Goal: Task Accomplishment & Management: Complete application form

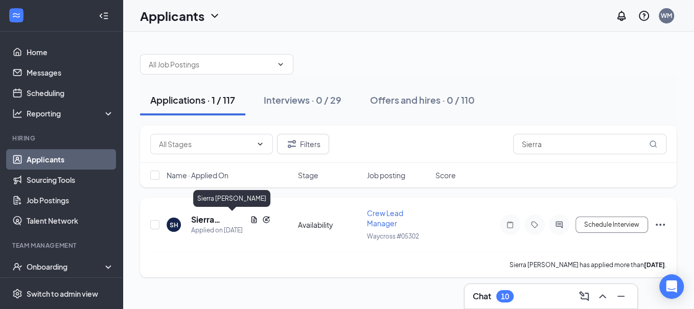
click at [234, 218] on h5 "Sierra [PERSON_NAME]" at bounding box center [218, 219] width 55 height 11
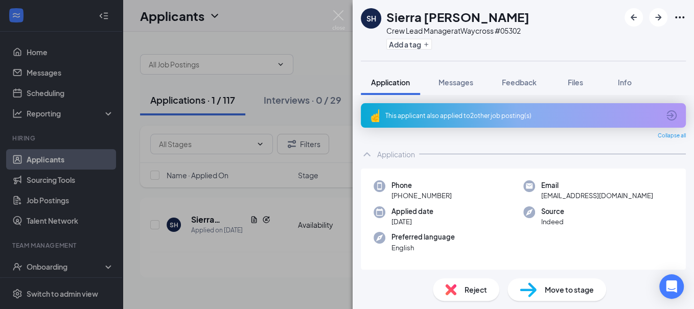
click at [309, 18] on div "SH Sierra Hurst Crew Lead Manager at Waycross #05302 Add a tag Application Mess…" at bounding box center [347, 154] width 694 height 309
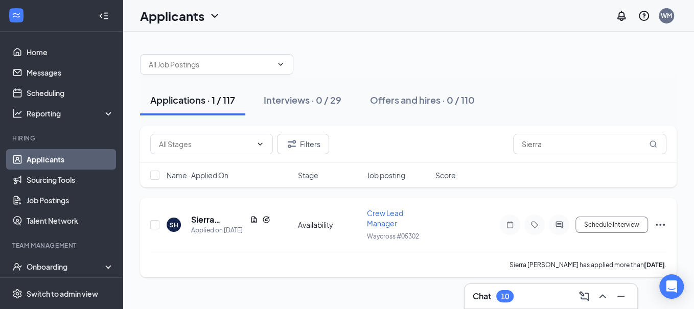
click at [665, 225] on icon "Ellipses" at bounding box center [660, 225] width 12 height 12
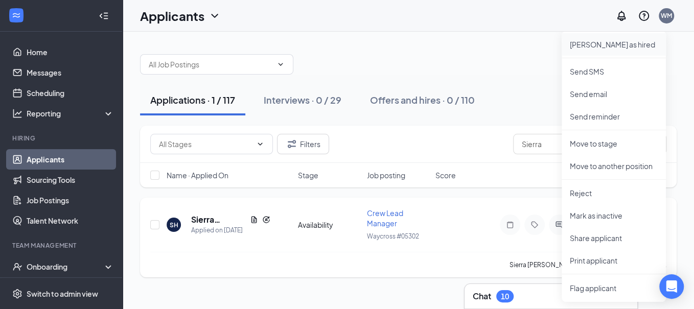
click at [589, 51] on li "Mark as hired" at bounding box center [614, 44] width 104 height 22
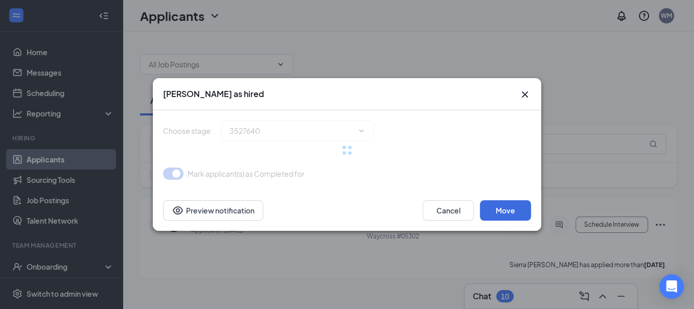
type input "Hiring Complete (final stage)"
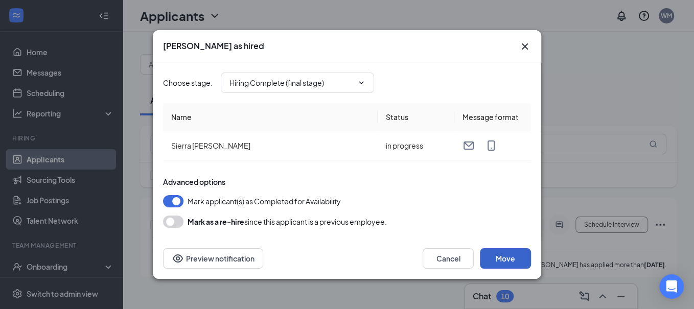
click at [504, 259] on button "Move" at bounding box center [505, 259] width 51 height 20
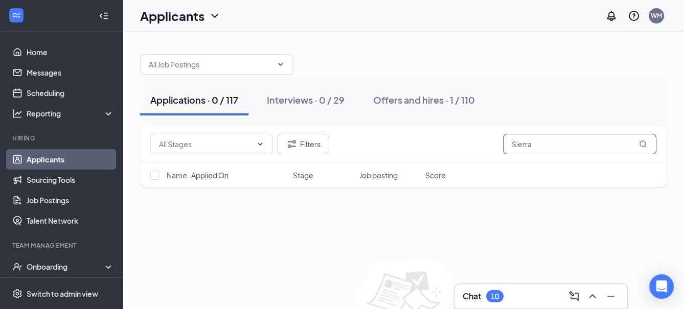
drag, startPoint x: 541, startPoint y: 142, endPoint x: 355, endPoint y: 146, distance: 186.2
click at [355, 147] on div "Filters Sierra" at bounding box center [403, 144] width 506 height 20
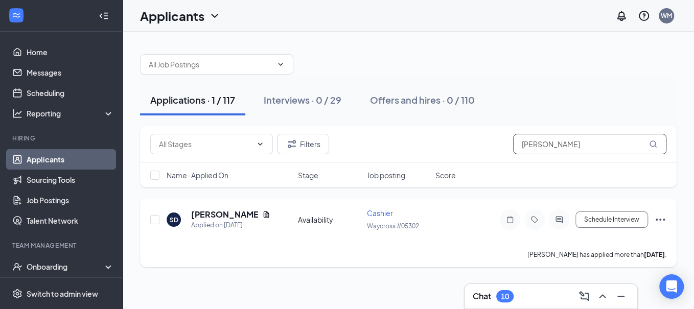
type input "selena"
click at [659, 220] on icon "Ellipses" at bounding box center [660, 220] width 12 height 12
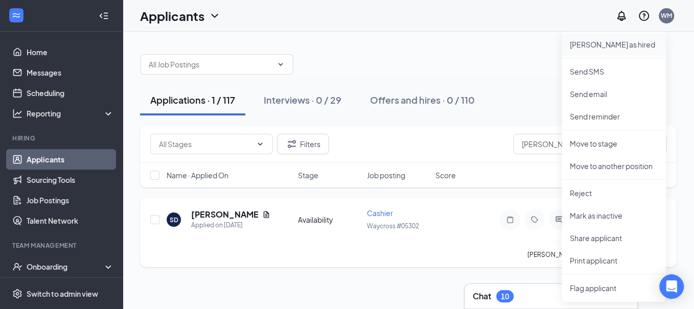
click at [588, 44] on p "Mark as hired" at bounding box center [614, 44] width 88 height 10
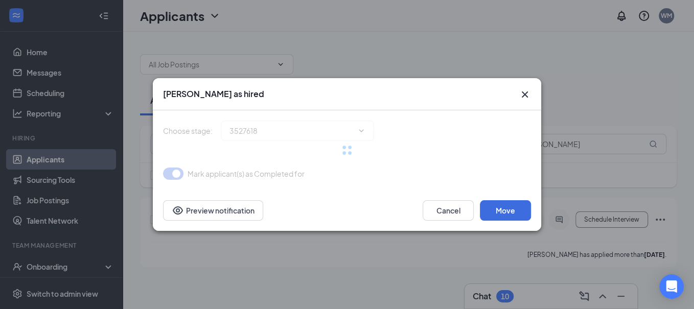
type input "Hiring Complete (final stage)"
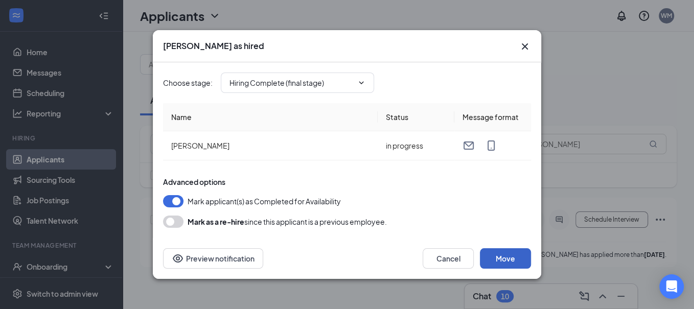
click at [524, 257] on button "Move" at bounding box center [505, 259] width 51 height 20
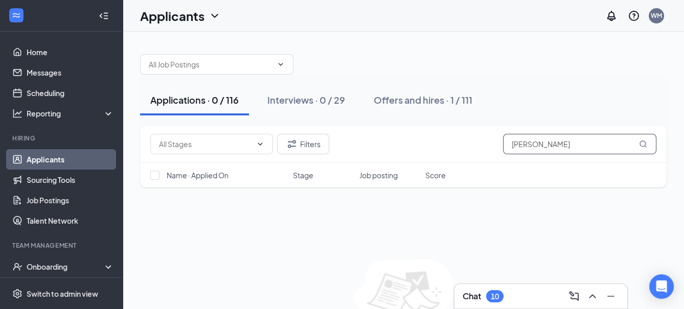
drag, startPoint x: 561, startPoint y: 140, endPoint x: 356, endPoint y: 159, distance: 205.9
click at [356, 159] on div "Filters selena" at bounding box center [403, 144] width 527 height 37
type input "justin"
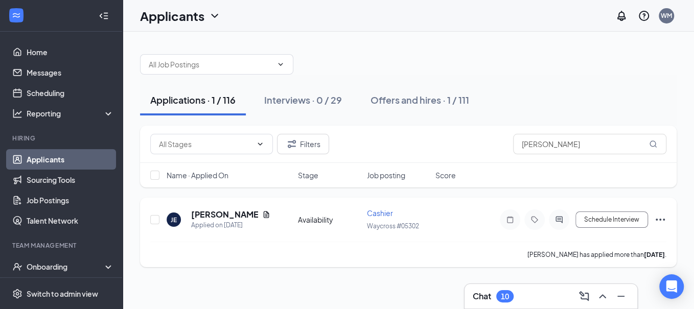
click at [661, 216] on icon "Ellipses" at bounding box center [660, 220] width 12 height 12
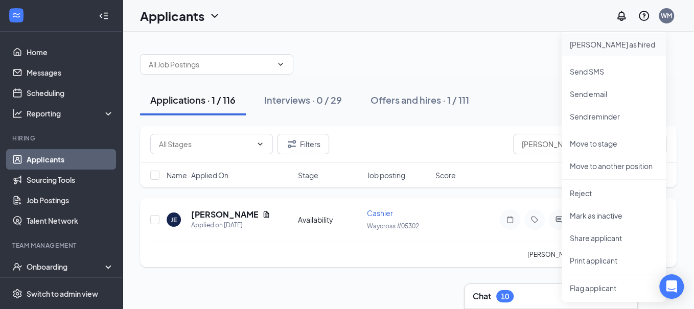
click at [583, 50] on li "Mark as hired" at bounding box center [614, 44] width 104 height 22
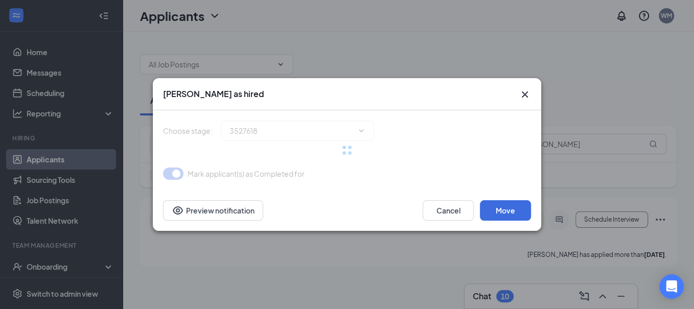
type input "Hiring Complete (final stage)"
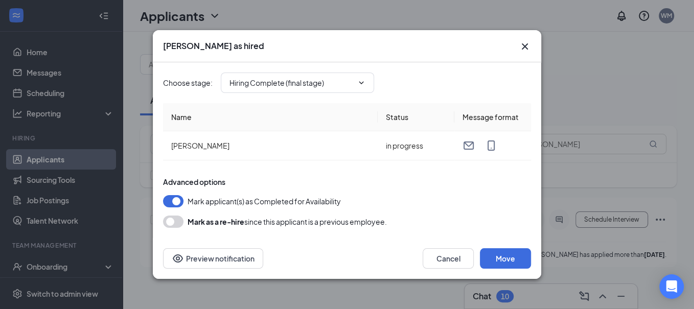
click at [501, 243] on div "Cancel Move Preview notification" at bounding box center [347, 258] width 389 height 41
click at [506, 258] on button "Move" at bounding box center [505, 259] width 51 height 20
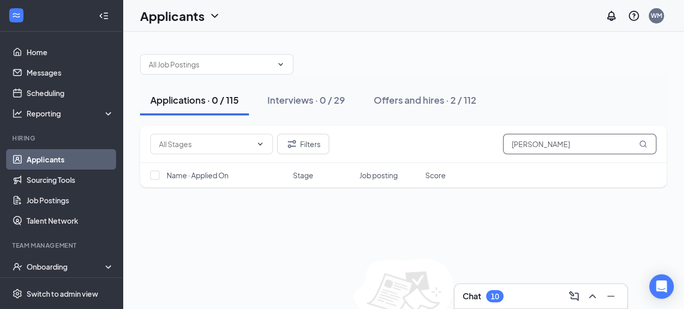
drag, startPoint x: 617, startPoint y: 146, endPoint x: 180, endPoint y: 190, distance: 438.8
click at [180, 190] on div "Filters justin Name · Applied On Stage Job posting Score" at bounding box center [403, 162] width 527 height 72
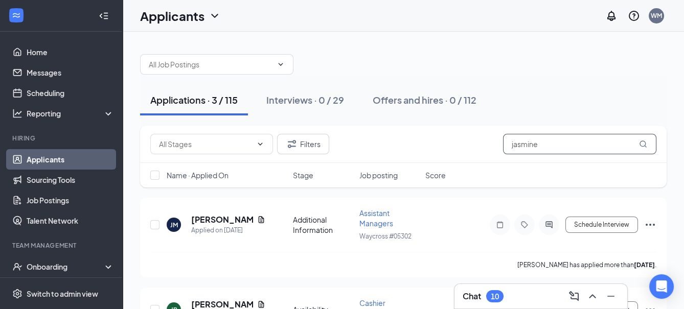
scroll to position [68, 0]
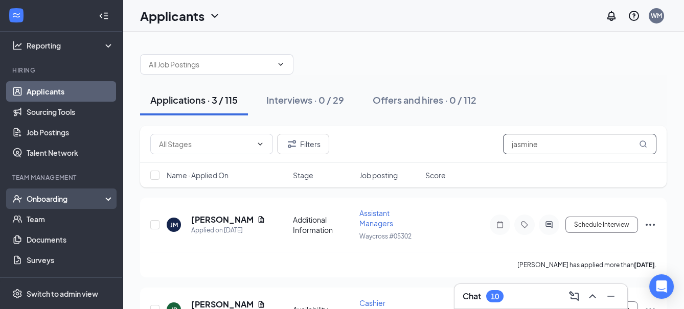
type input "jasmine"
click at [53, 207] on div "Onboarding" at bounding box center [61, 199] width 123 height 20
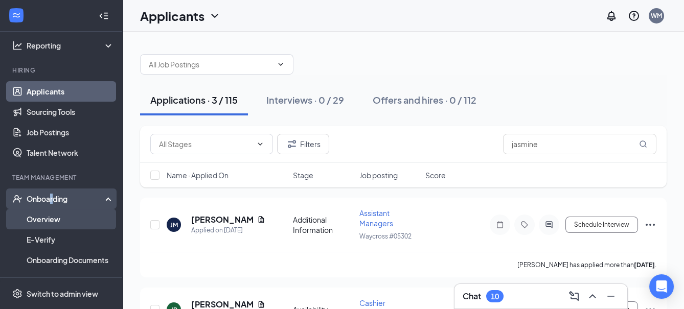
click at [46, 221] on link "Overview" at bounding box center [70, 219] width 87 height 20
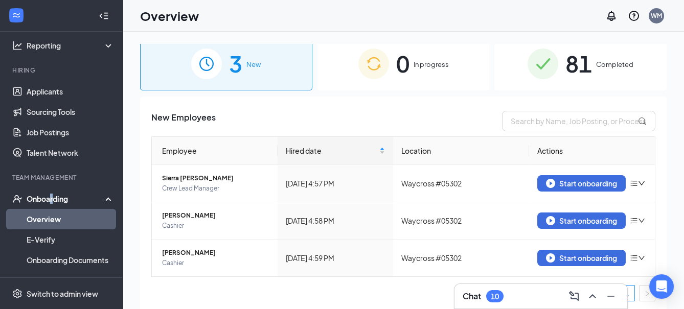
scroll to position [9, 0]
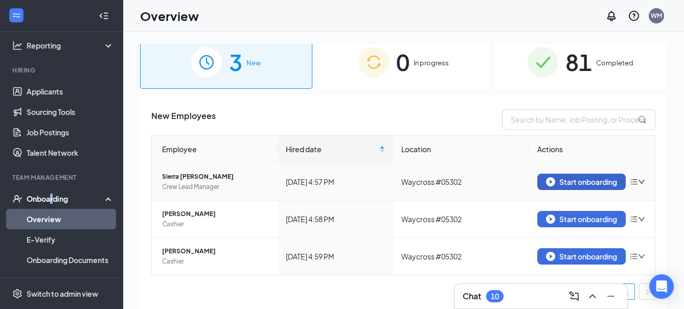
click at [564, 175] on button "Start onboarding" at bounding box center [581, 182] width 88 height 16
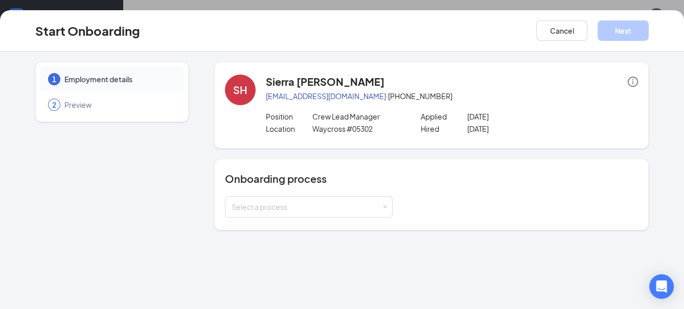
drag, startPoint x: 352, startPoint y: 180, endPoint x: 355, endPoint y: 193, distance: 12.6
click at [354, 184] on h4 "Onboarding process" at bounding box center [431, 179] width 413 height 14
click at [347, 217] on div "Select a process" at bounding box center [309, 206] width 168 height 21
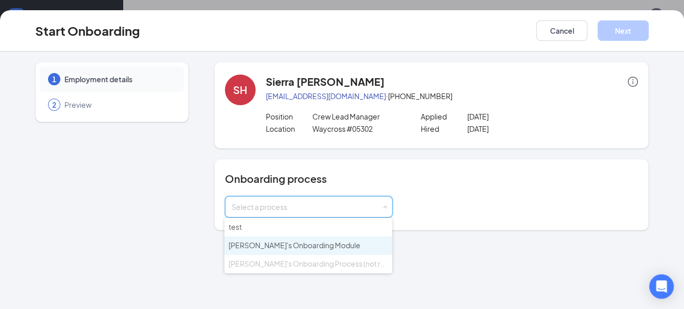
click at [256, 244] on span "[PERSON_NAME]'s Onboarding Module" at bounding box center [295, 245] width 132 height 9
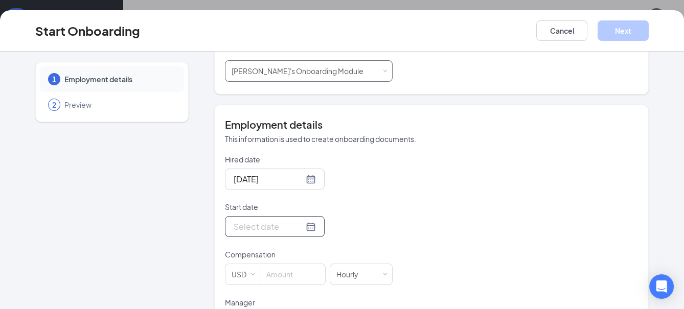
scroll to position [250, 0]
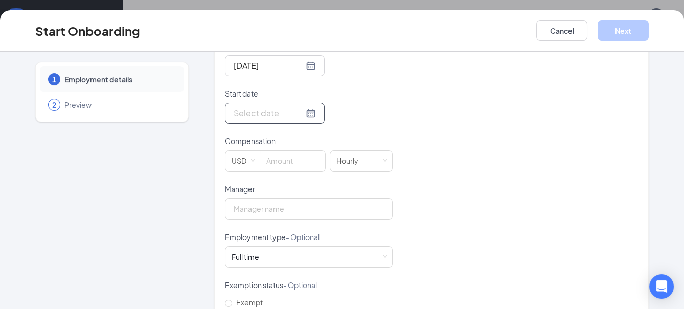
click at [242, 103] on div at bounding box center [275, 113] width 100 height 21
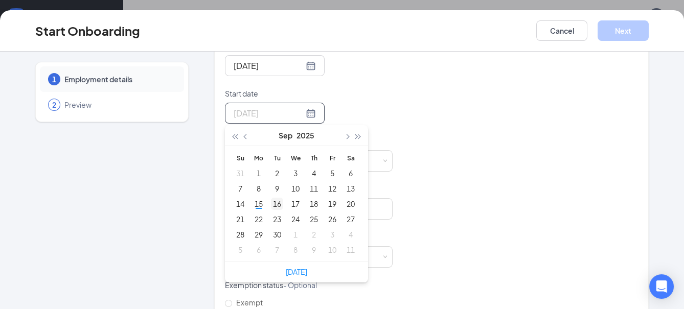
type input "Sep 16, 2025"
click at [271, 201] on div "16" at bounding box center [277, 204] width 12 height 12
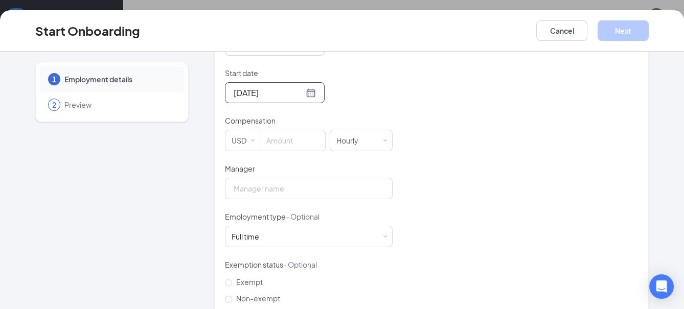
scroll to position [295, 0]
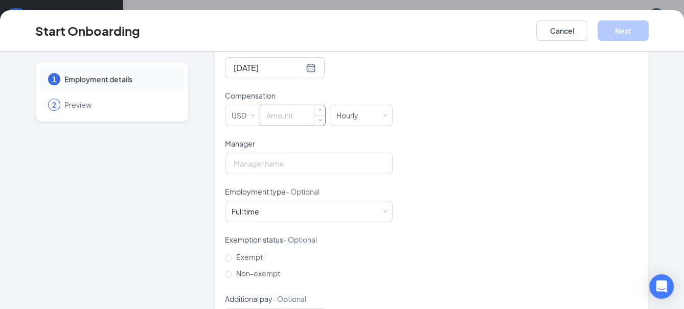
drag, startPoint x: 292, startPoint y: 115, endPoint x: 284, endPoint y: 121, distance: 10.4
click at [292, 117] on input at bounding box center [292, 115] width 65 height 20
type input "12"
click at [322, 164] on input "Manager" at bounding box center [309, 163] width 168 height 21
type input "[PERSON_NAME]"
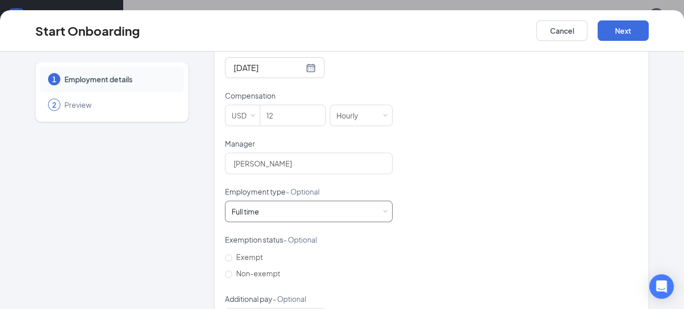
click at [294, 204] on div "Full time Works 30+ hours per week and is reasonably expected to work" at bounding box center [309, 211] width 154 height 20
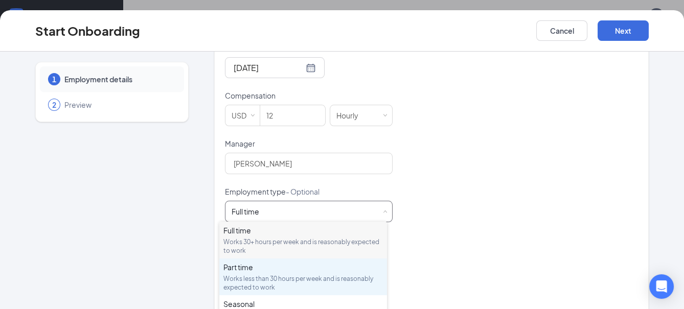
click at [256, 266] on div "Part time" at bounding box center [303, 267] width 160 height 10
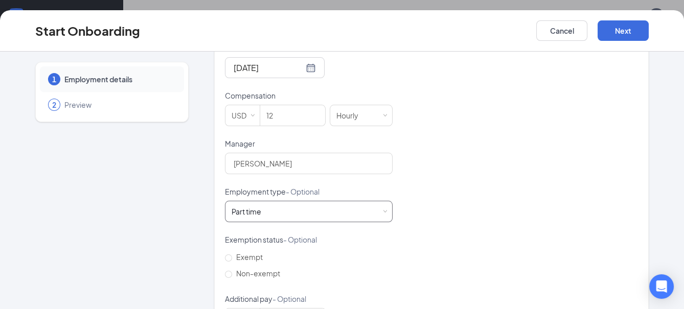
scroll to position [336, 0]
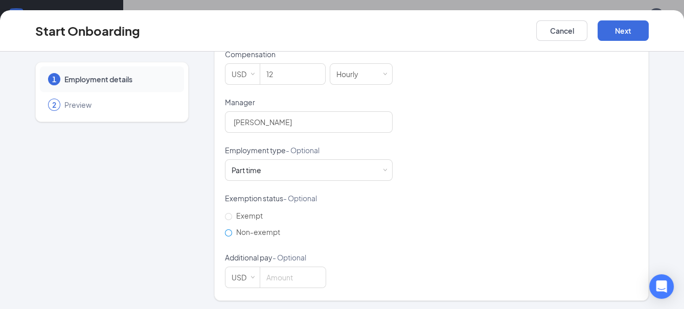
click at [269, 226] on label "Non-exempt" at bounding box center [254, 232] width 59 height 16
click at [232, 230] on input "Non-exempt" at bounding box center [228, 233] width 7 height 7
radio input "true"
click at [632, 28] on button "Next" at bounding box center [623, 30] width 51 height 20
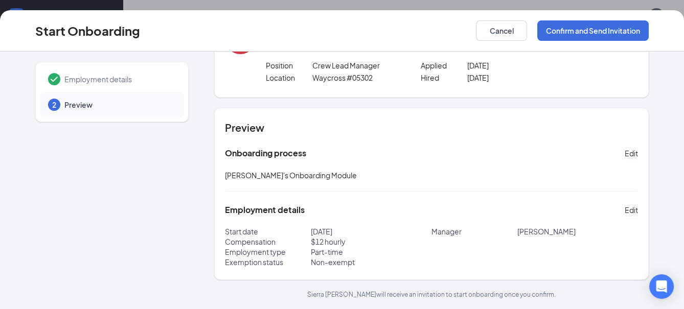
scroll to position [50, 0]
click at [608, 34] on button "Confirm and Send Invitation" at bounding box center [592, 30] width 111 height 20
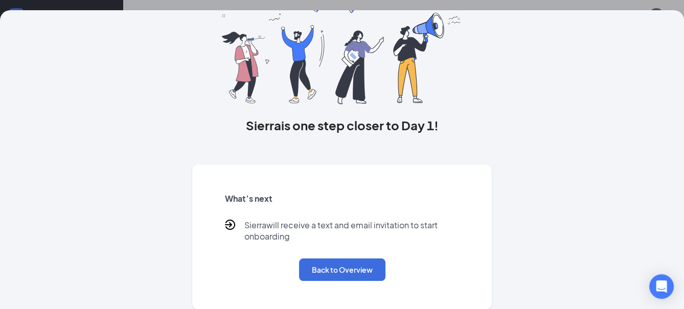
scroll to position [0, 0]
click at [322, 278] on button "Back to Overview" at bounding box center [342, 270] width 86 height 22
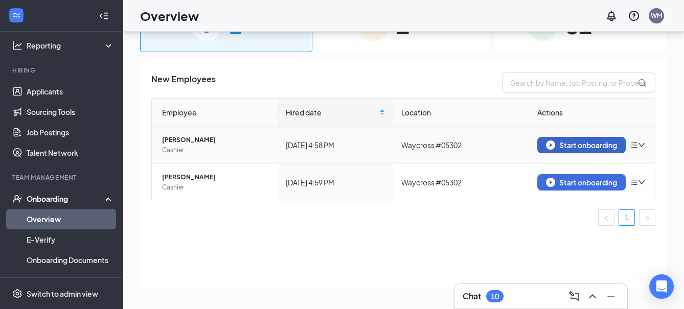
click at [582, 150] on button "Start onboarding" at bounding box center [581, 145] width 88 height 16
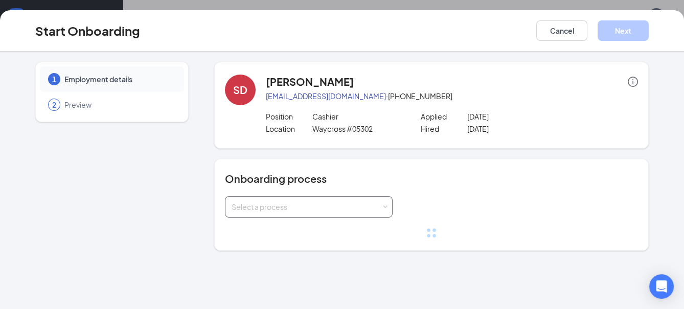
click at [264, 202] on div "Select a process" at bounding box center [307, 207] width 150 height 10
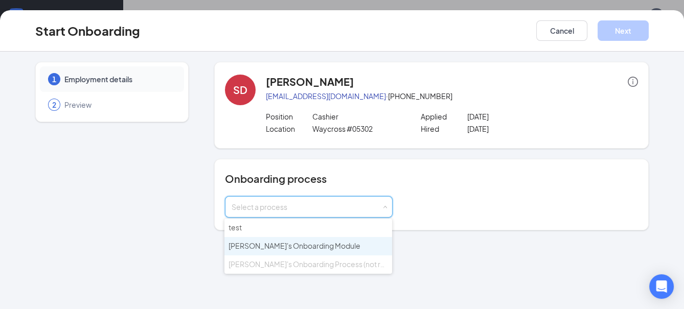
click at [263, 249] on span "[PERSON_NAME]'s Onboarding Module" at bounding box center [295, 245] width 132 height 9
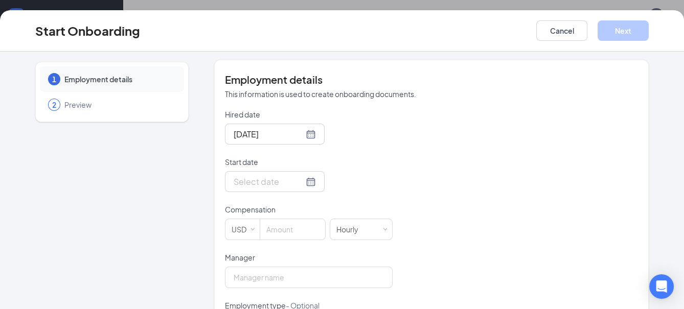
scroll to position [182, 0]
click at [257, 185] on input "Start date" at bounding box center [269, 181] width 70 height 13
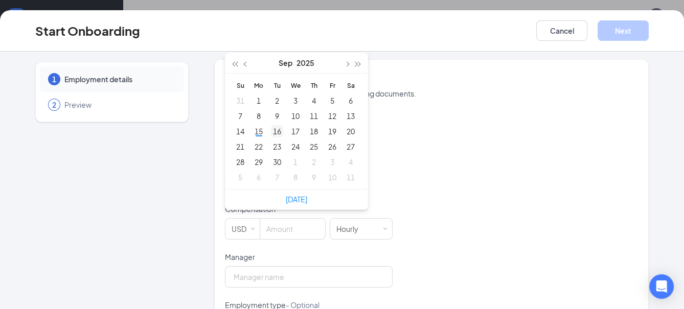
type input "Sep 16, 2025"
click at [272, 131] on div "16" at bounding box center [277, 131] width 12 height 12
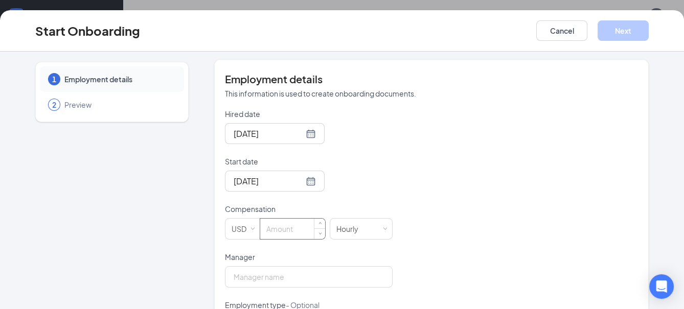
drag, startPoint x: 277, startPoint y: 230, endPoint x: 268, endPoint y: 219, distance: 14.2
click at [276, 230] on input at bounding box center [292, 229] width 65 height 20
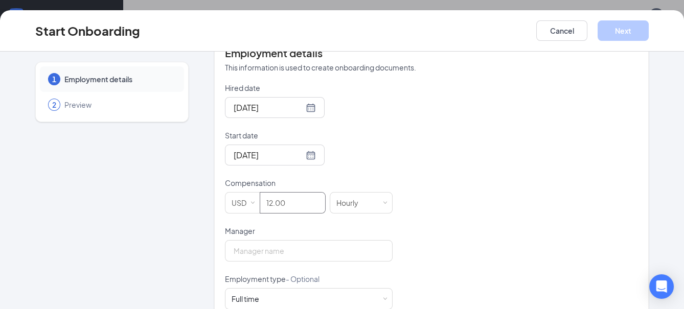
scroll to position [250, 0]
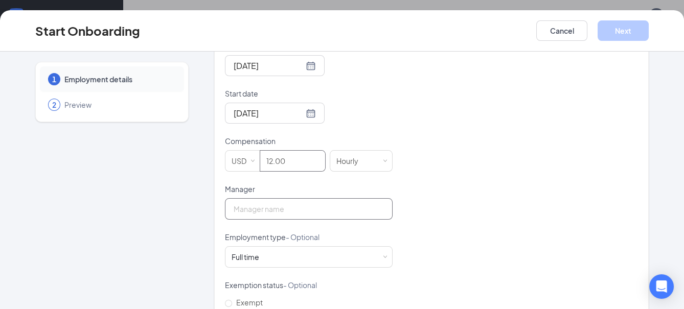
type input "12"
click at [276, 210] on input "Manager" at bounding box center [309, 208] width 168 height 21
type input "[PERSON_NAME]"
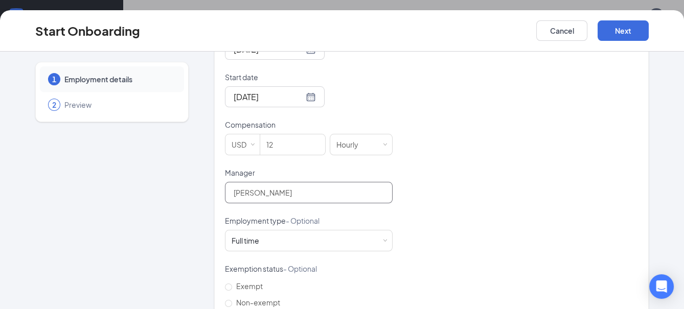
scroll to position [295, 0]
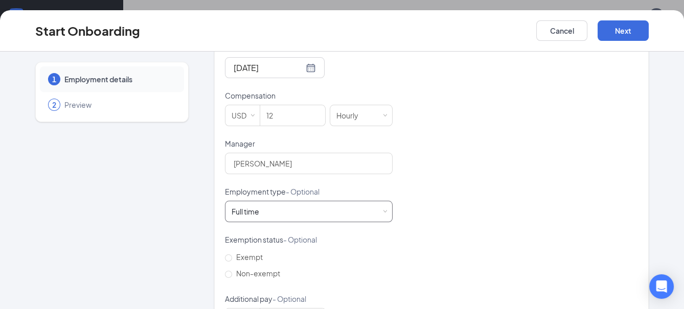
click at [299, 211] on div "Full time Works 30+ hours per week and is reasonably expected to work" at bounding box center [309, 211] width 154 height 20
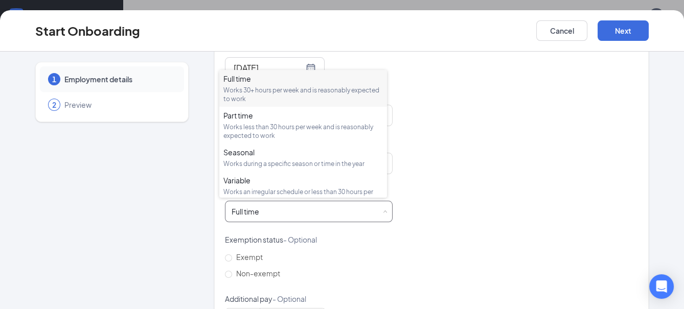
click at [255, 82] on div "Full time" at bounding box center [303, 79] width 160 height 10
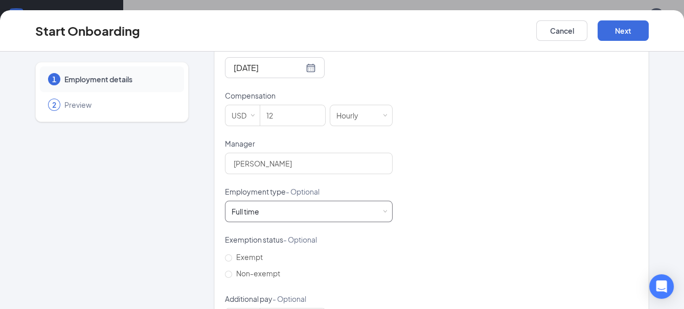
click at [269, 216] on div "Full time Works 30+ hours per week and is reasonably expected to work" at bounding box center [309, 211] width 154 height 20
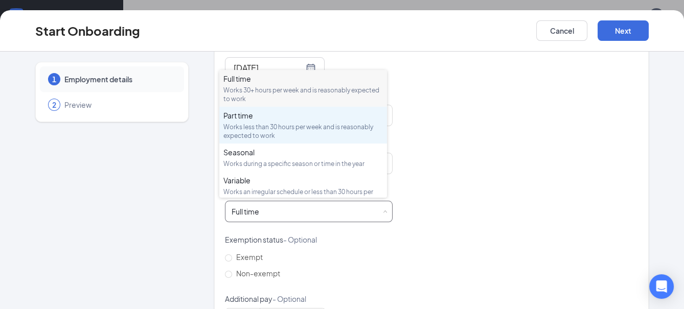
click at [270, 116] on div "Part time" at bounding box center [303, 115] width 160 height 10
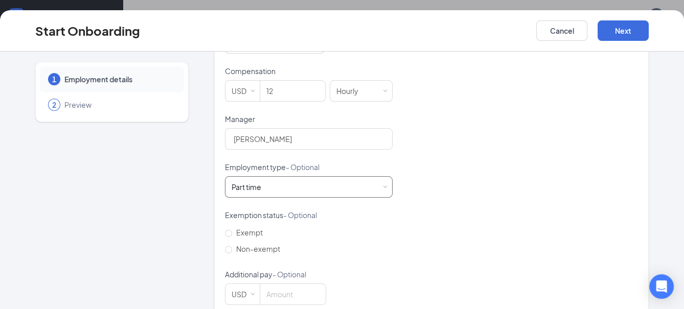
scroll to position [336, 0]
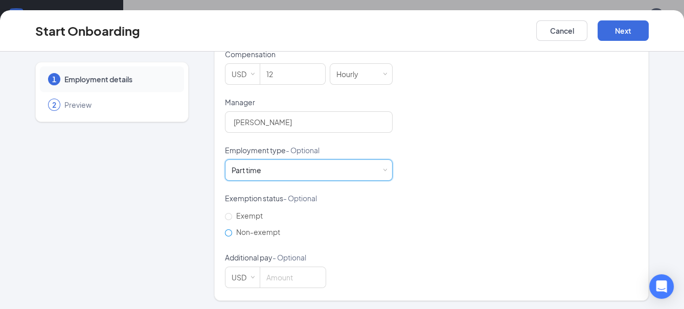
click at [265, 228] on span "Non-exempt" at bounding box center [258, 232] width 52 height 9
click at [232, 230] on input "Non-exempt" at bounding box center [228, 233] width 7 height 7
radio input "true"
click at [272, 275] on input at bounding box center [292, 277] width 65 height 20
click at [290, 66] on input "12" at bounding box center [292, 74] width 65 height 20
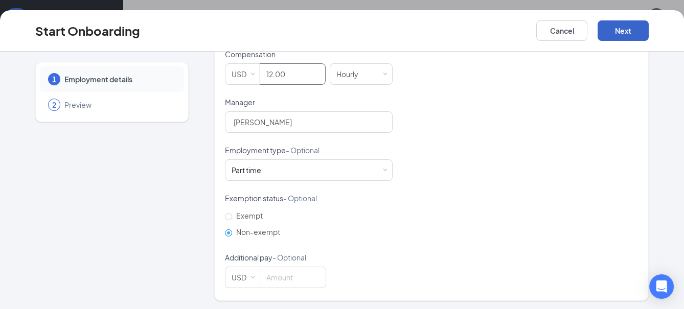
type input "12"
click at [623, 28] on button "Next" at bounding box center [623, 30] width 51 height 20
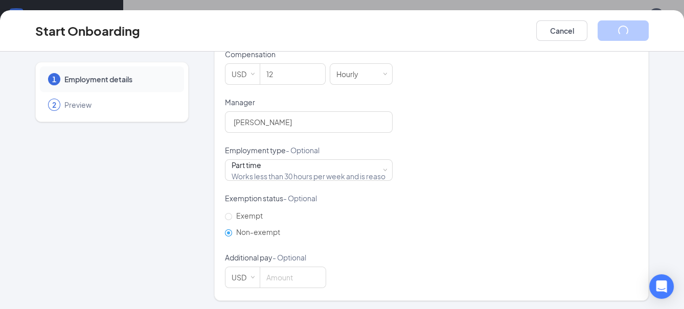
scroll to position [50, 0]
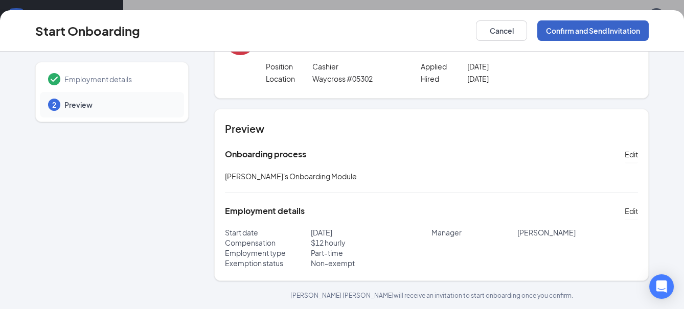
click at [619, 35] on button "Confirm and Send Invitation" at bounding box center [592, 30] width 111 height 20
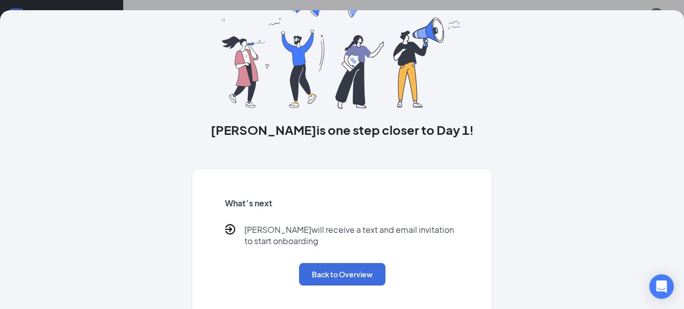
scroll to position [61, 0]
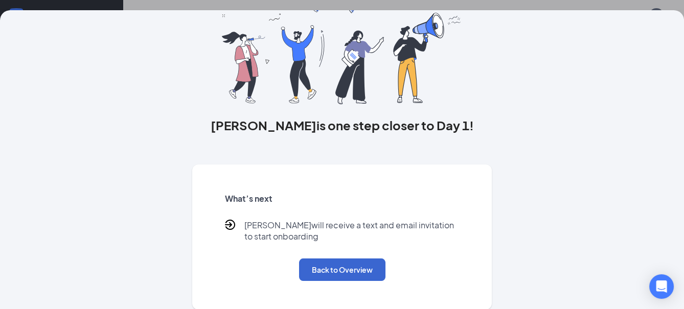
drag, startPoint x: 329, startPoint y: 269, endPoint x: 334, endPoint y: 266, distance: 6.2
click at [331, 268] on div "What’s next selena will receive a text and email invitation to start onboarding…" at bounding box center [342, 237] width 259 height 112
click at [336, 267] on button "Back to Overview" at bounding box center [342, 270] width 86 height 22
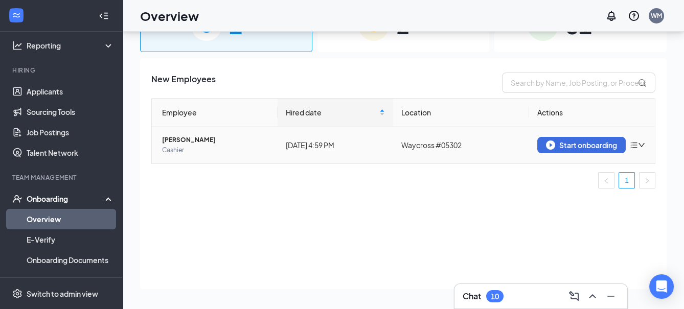
click at [569, 153] on td "Start onboarding" at bounding box center [592, 145] width 126 height 37
click at [573, 147] on div "Start onboarding" at bounding box center [581, 145] width 71 height 9
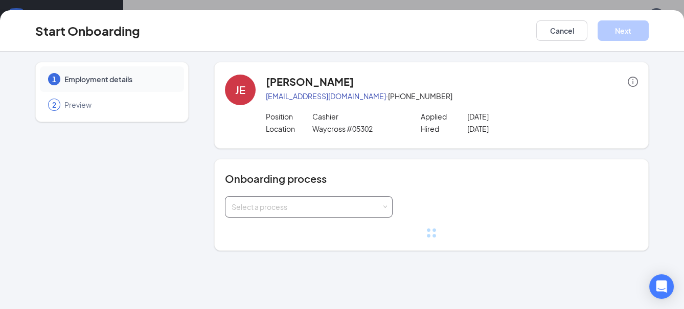
click at [276, 203] on div "Select a process" at bounding box center [307, 207] width 150 height 10
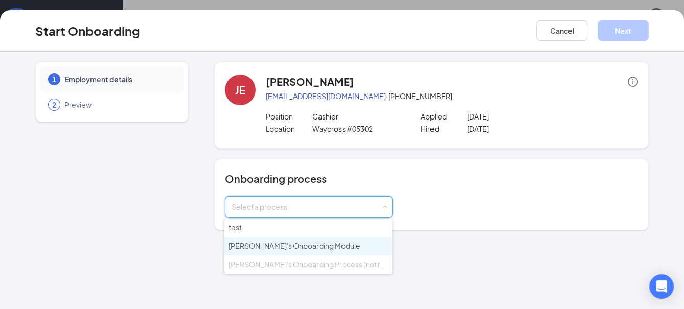
click at [280, 238] on li "[PERSON_NAME]'s Onboarding Module" at bounding box center [308, 246] width 168 height 18
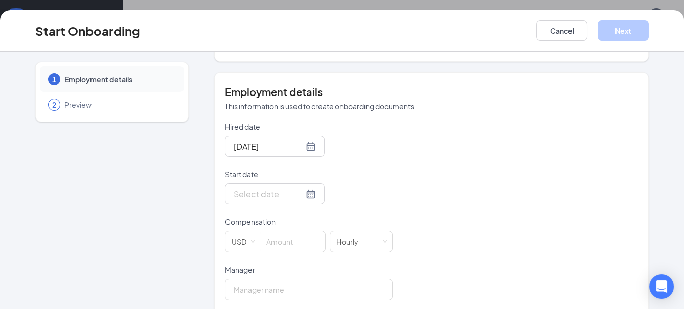
scroll to position [250, 0]
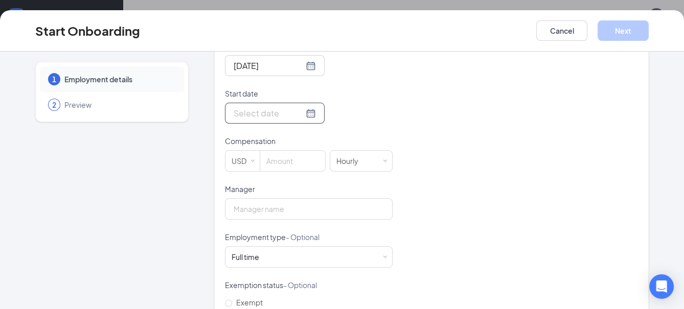
drag, startPoint x: 242, startPoint y: 108, endPoint x: 246, endPoint y: 117, distance: 10.3
click at [242, 108] on input "Start date" at bounding box center [269, 113] width 70 height 13
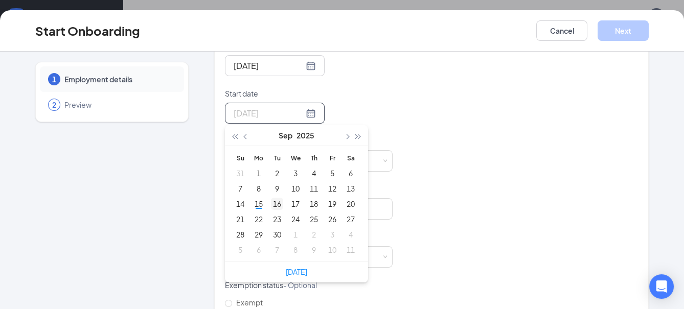
type input "Sep 16, 2025"
click at [271, 201] on div "16" at bounding box center [277, 204] width 12 height 12
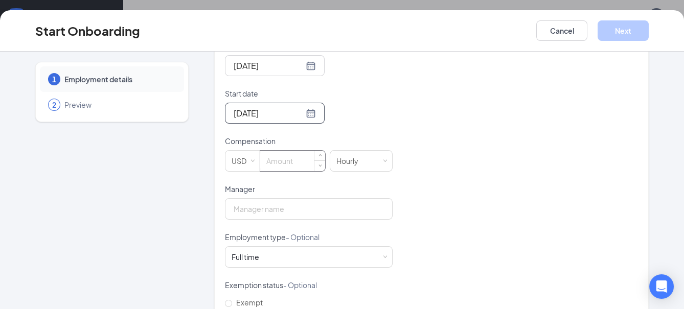
click at [283, 157] on input at bounding box center [292, 161] width 65 height 20
type input "12"
click at [272, 205] on input "Manager" at bounding box center [309, 208] width 168 height 21
type input "[PERSON_NAME]"
click at [278, 247] on div "Full time Works 30+ hours per week and is reasonably expected to work" at bounding box center [309, 257] width 154 height 20
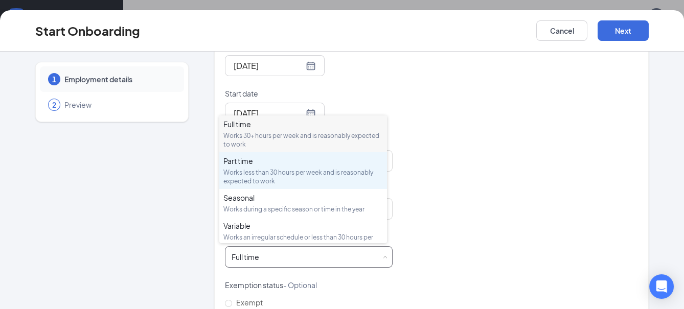
click at [255, 169] on div "Works less than 30 hours per week and is reasonably expected to work" at bounding box center [303, 176] width 160 height 17
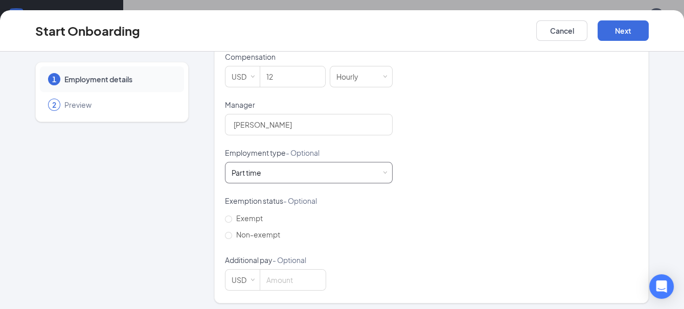
scroll to position [336, 0]
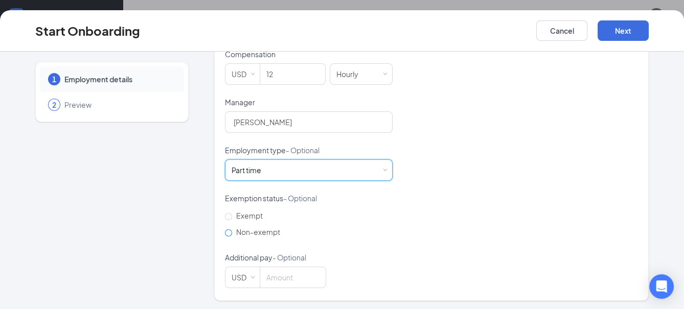
click at [262, 236] on label "Non-exempt" at bounding box center [254, 232] width 59 height 16
click at [232, 236] on input "Non-exempt" at bounding box center [228, 233] width 7 height 7
radio input "true"
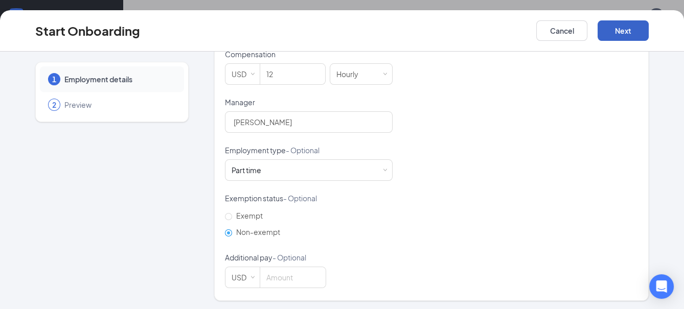
click at [613, 28] on button "Next" at bounding box center [623, 30] width 51 height 20
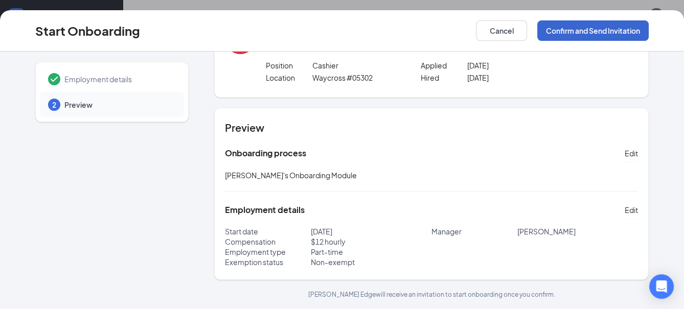
scroll to position [50, 0]
click at [620, 32] on button "Confirm and Send Invitation" at bounding box center [592, 30] width 111 height 20
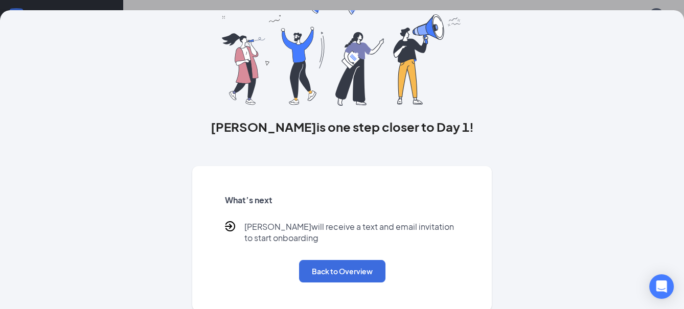
scroll to position [61, 0]
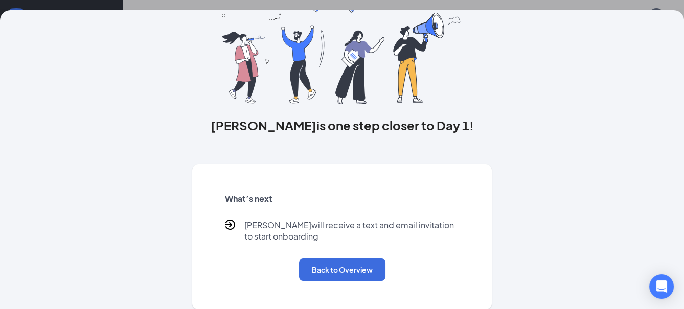
drag, startPoint x: 310, startPoint y: 291, endPoint x: 314, endPoint y: 283, distance: 8.9
click at [311, 290] on div "What’s next Justin will receive a text and email invitation to start onboarding…" at bounding box center [342, 237] width 259 height 112
click at [314, 282] on div "What’s next Justin will receive a text and email invitation to start onboarding…" at bounding box center [342, 237] width 259 height 112
click at [316, 277] on button "Back to Overview" at bounding box center [342, 270] width 86 height 22
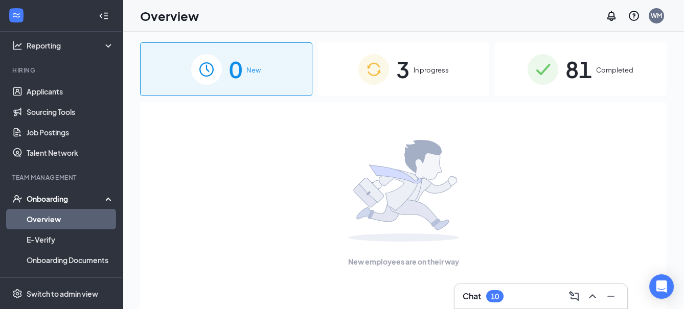
scroll to position [0, 0]
click at [411, 86] on div "3 In progress" at bounding box center [404, 71] width 172 height 54
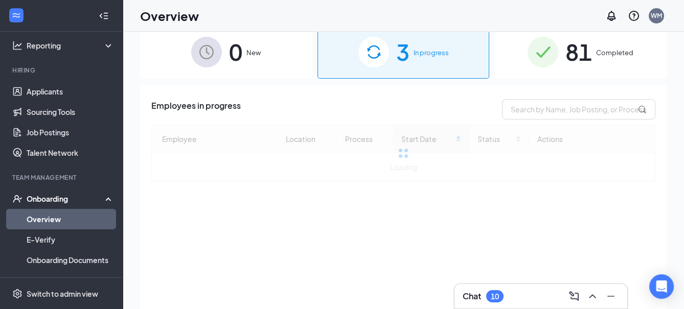
scroll to position [46, 0]
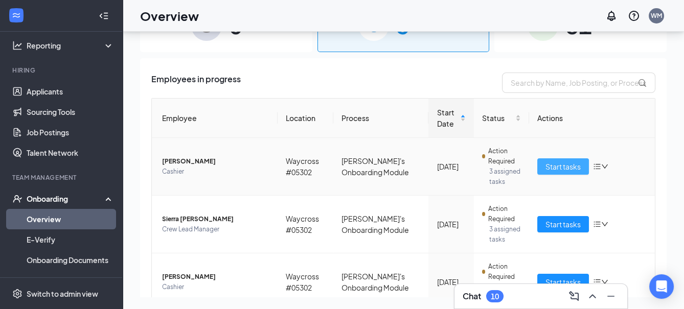
click at [546, 171] on span "Start tasks" at bounding box center [563, 166] width 35 height 11
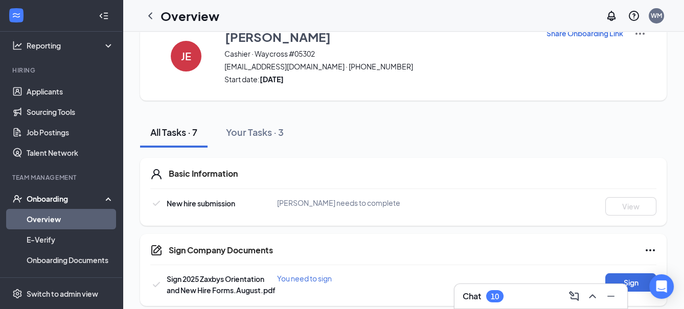
scroll to position [91, 0]
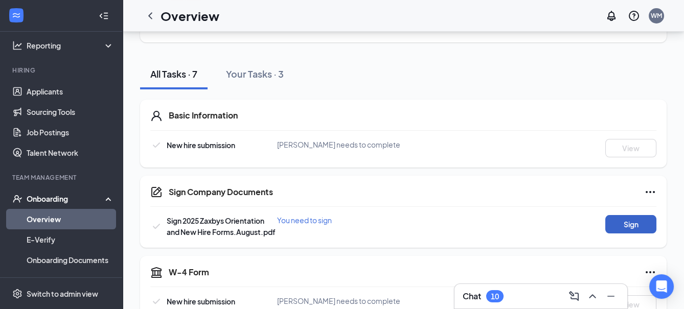
click at [643, 221] on button "Sign" at bounding box center [630, 224] width 51 height 18
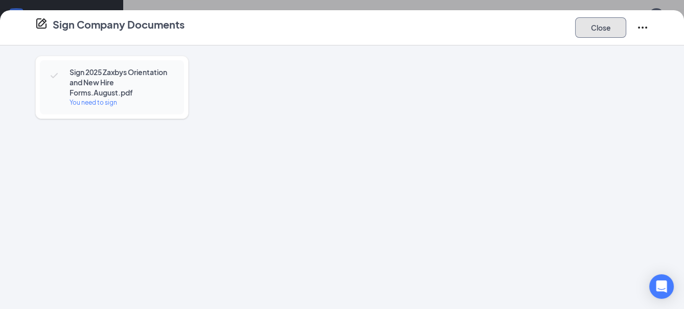
click at [614, 34] on button "Close" at bounding box center [600, 27] width 51 height 20
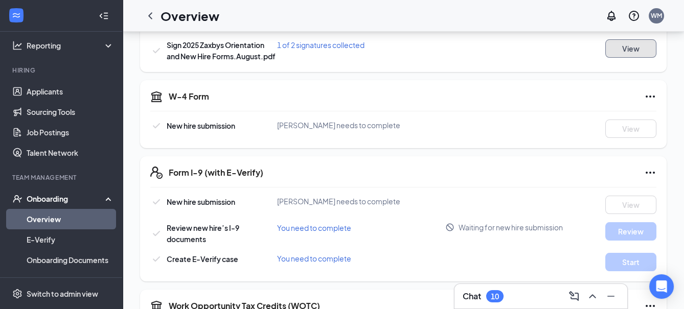
scroll to position [330, 0]
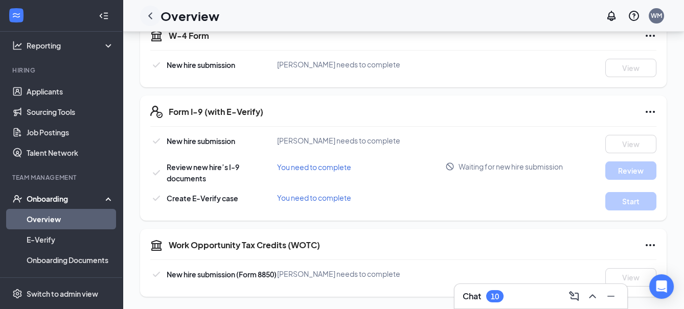
click at [148, 15] on icon "ChevronLeft" at bounding box center [150, 16] width 12 height 12
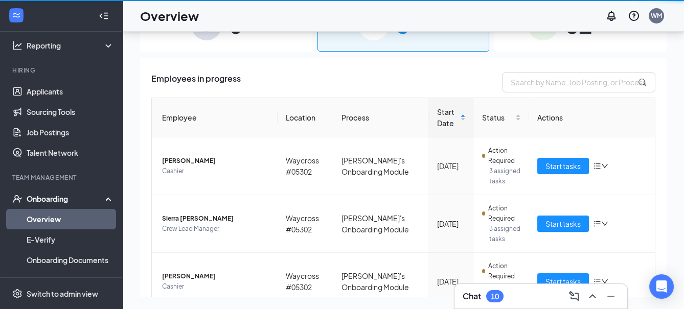
scroll to position [46, 0]
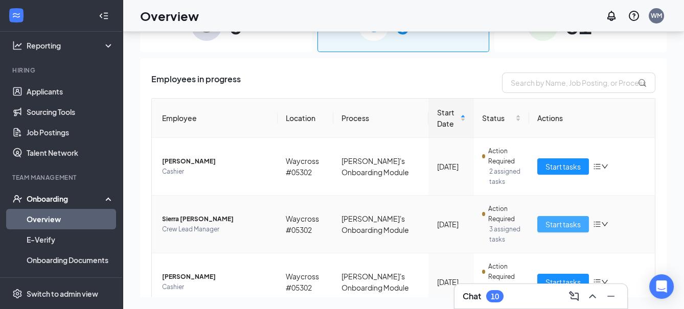
click at [560, 217] on button "Start tasks" at bounding box center [563, 224] width 52 height 16
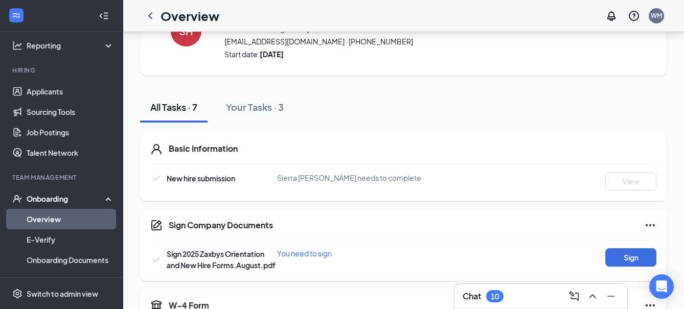
scroll to position [136, 0]
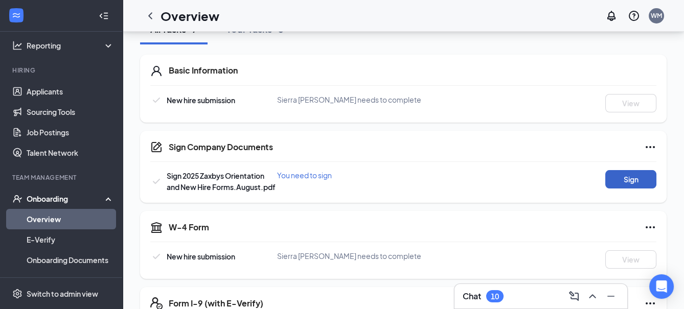
click at [611, 180] on button "Sign" at bounding box center [630, 179] width 51 height 18
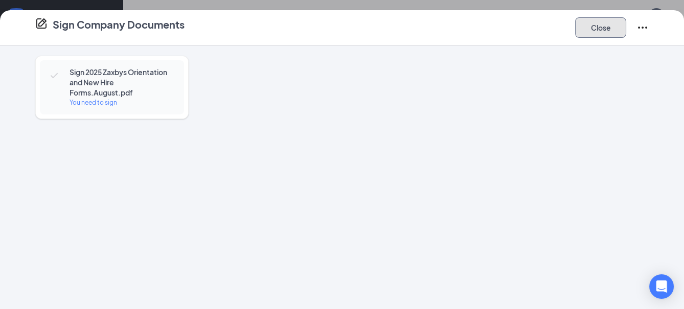
click at [598, 30] on button "Close" at bounding box center [600, 27] width 51 height 20
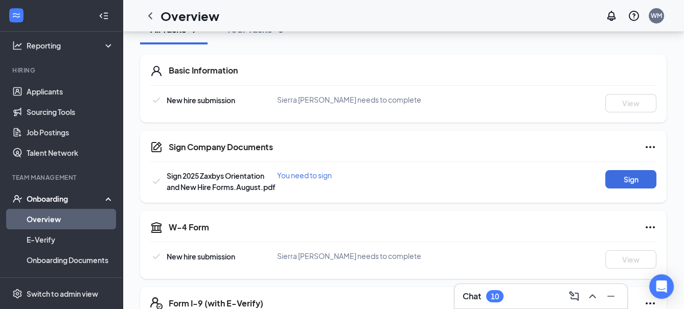
drag, startPoint x: 613, startPoint y: 164, endPoint x: 629, endPoint y: 190, distance: 31.5
click at [614, 166] on div "Sign Company Documents Sign 2025 Zaxbys Orientation and New Hire Forms.August.p…" at bounding box center [403, 167] width 527 height 72
click at [626, 184] on button "View" at bounding box center [630, 179] width 51 height 18
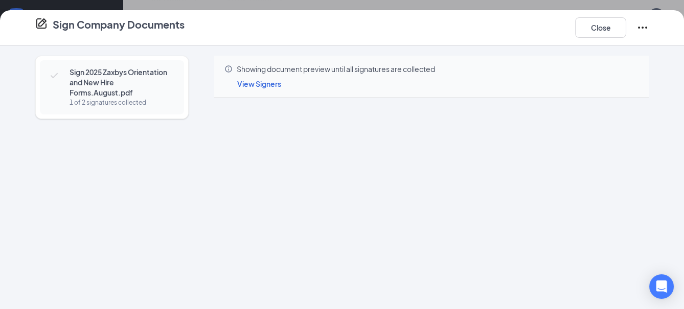
scroll to position [250, 0]
click at [605, 32] on button "Close" at bounding box center [600, 27] width 51 height 20
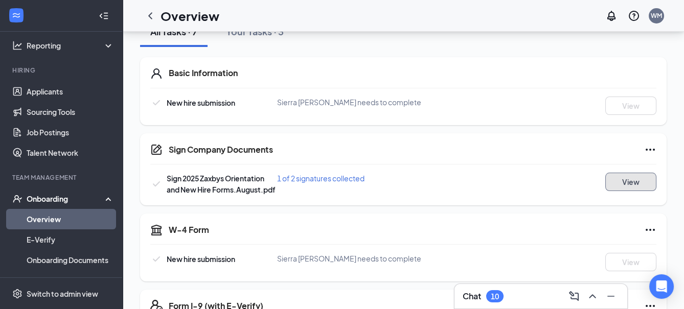
scroll to position [125, 0]
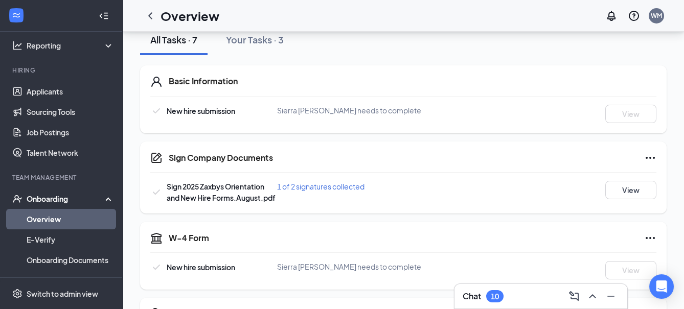
click at [152, 14] on icon "ChevronLeft" at bounding box center [150, 16] width 12 height 12
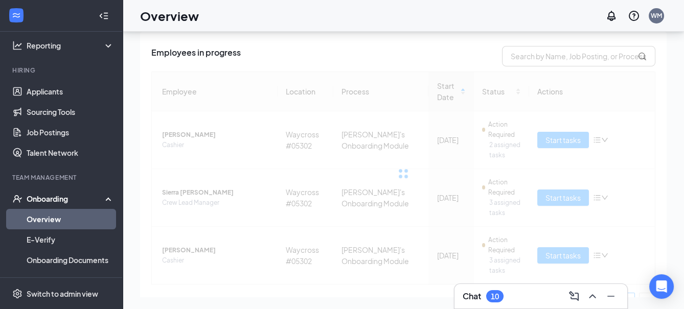
scroll to position [68, 0]
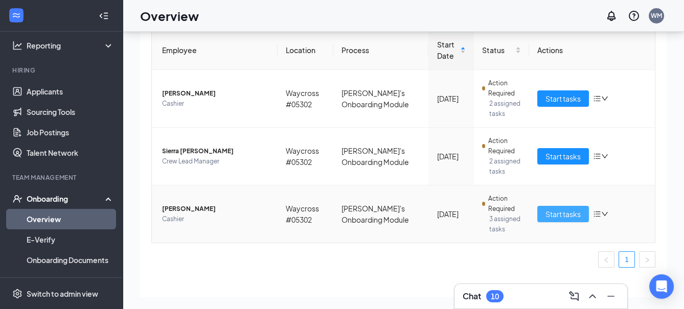
click at [551, 211] on span "Start tasks" at bounding box center [563, 214] width 35 height 11
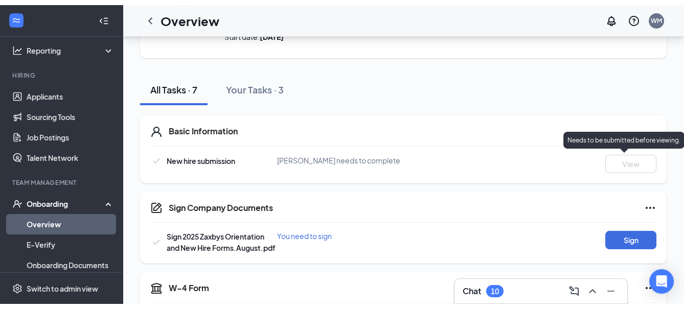
scroll to position [136, 0]
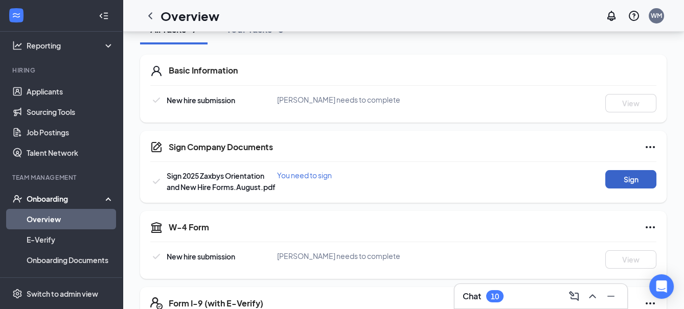
click at [621, 176] on button "Sign" at bounding box center [630, 179] width 51 height 18
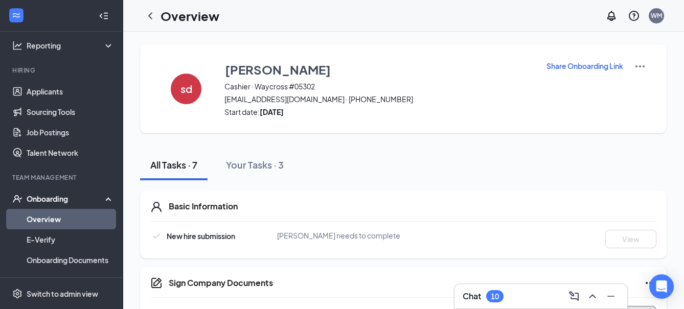
scroll to position [14, 0]
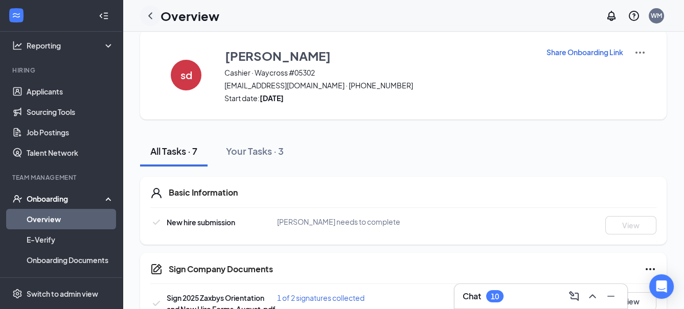
click at [155, 18] on icon "ChevronLeft" at bounding box center [150, 16] width 12 height 12
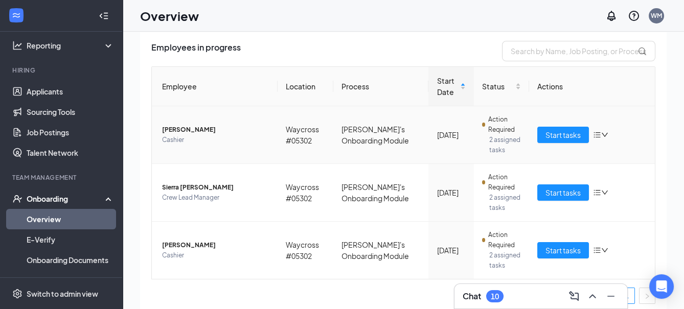
scroll to position [81, 0]
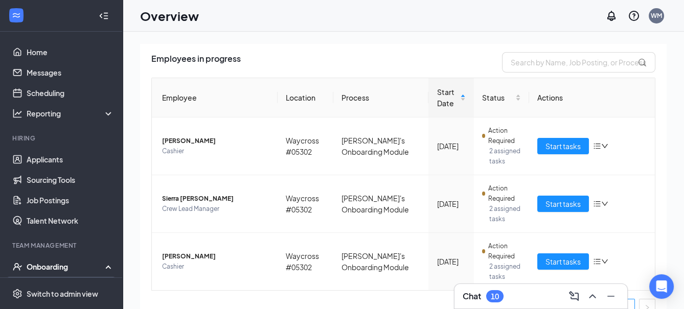
scroll to position [68, 0]
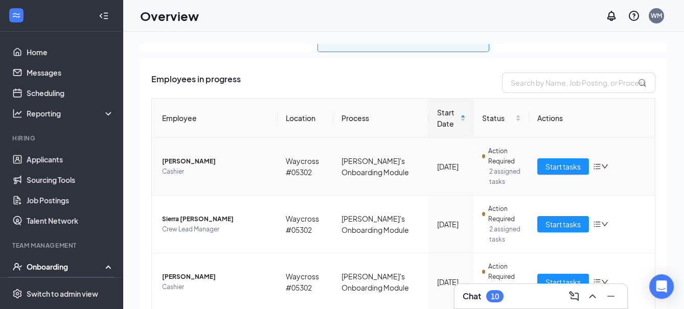
scroll to position [81, 0]
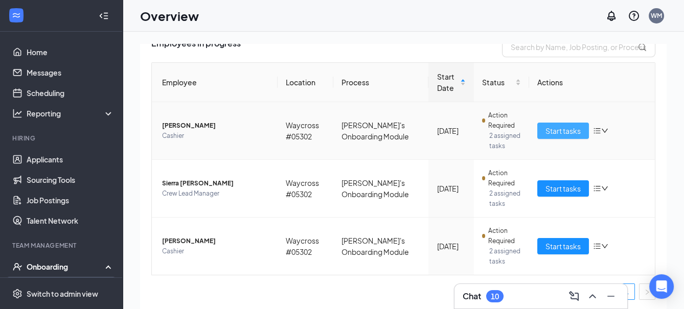
click at [558, 134] on span "Start tasks" at bounding box center [563, 130] width 35 height 11
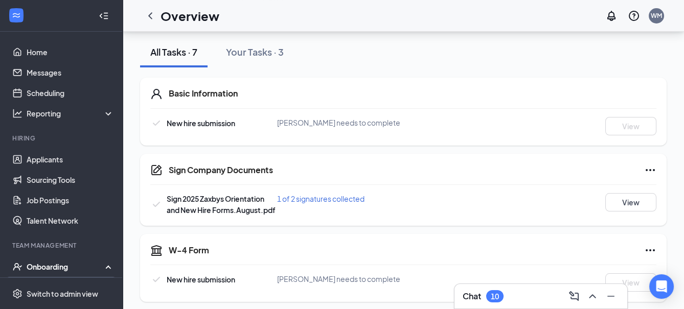
scroll to position [114, 0]
click at [153, 20] on icon "ChevronLeft" at bounding box center [150, 16] width 12 height 12
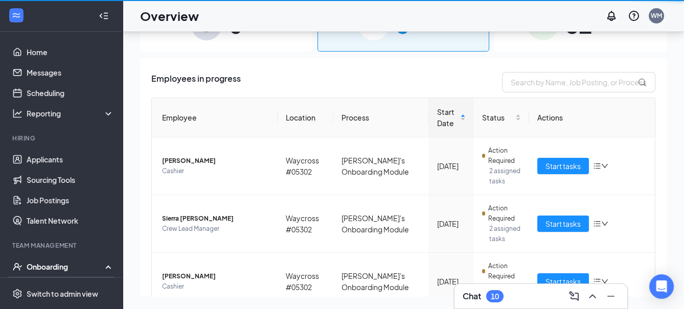
scroll to position [46, 0]
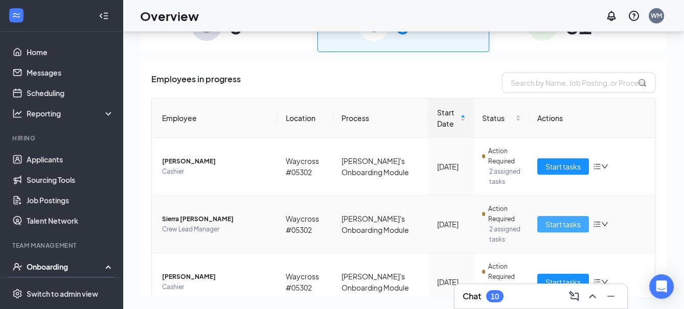
click at [566, 219] on span "Start tasks" at bounding box center [563, 224] width 35 height 11
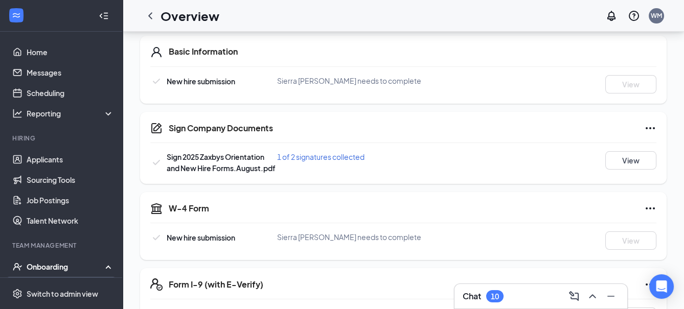
scroll to position [159, 0]
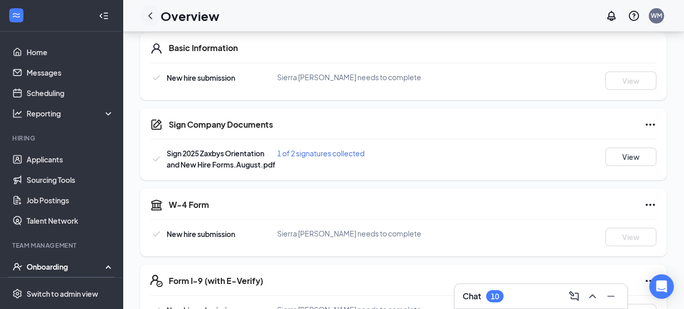
click at [157, 14] on div at bounding box center [150, 16] width 20 height 20
click at [153, 14] on icon "ChevronLeft" at bounding box center [150, 16] width 12 height 12
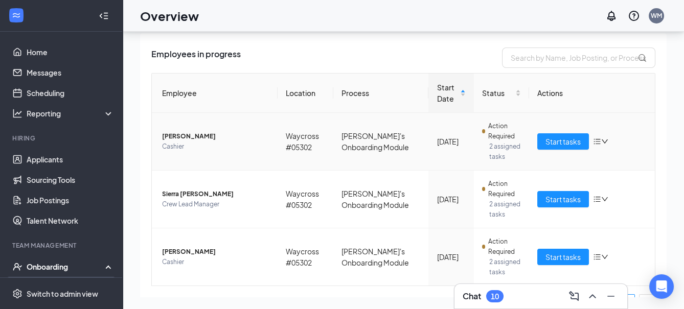
scroll to position [81, 0]
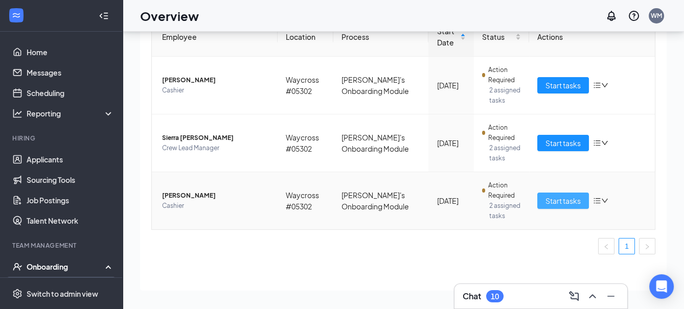
click at [552, 199] on span "Start tasks" at bounding box center [563, 200] width 35 height 11
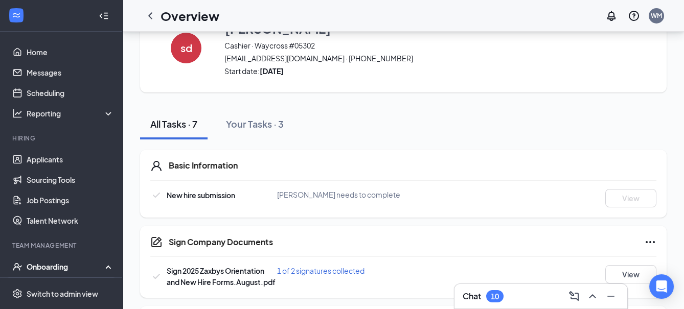
scroll to position [34, 0]
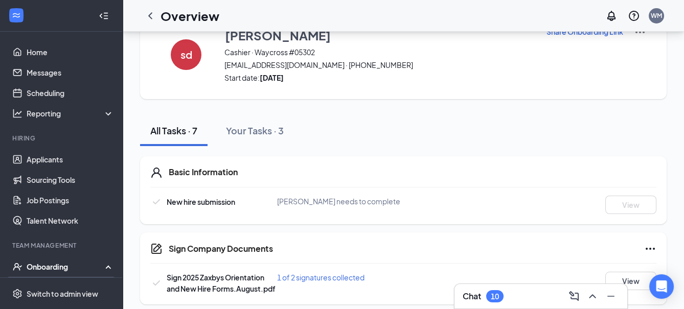
click at [140, 9] on div "Overview" at bounding box center [179, 16] width 79 height 20
click at [149, 17] on icon "ChevronLeft" at bounding box center [150, 16] width 12 height 12
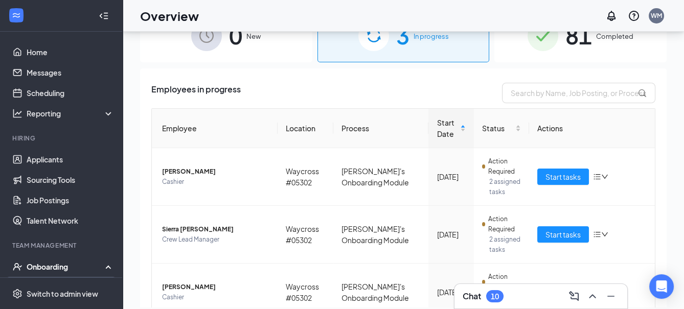
scroll to position [46, 0]
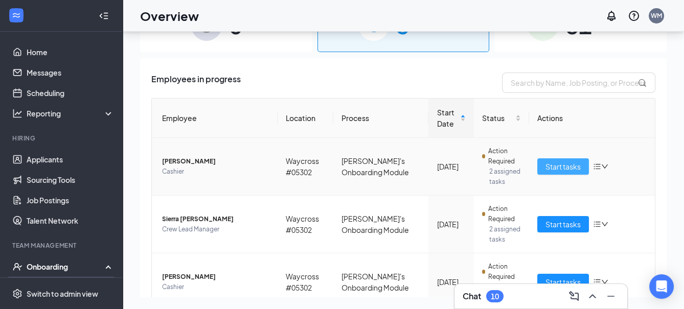
click at [573, 166] on span "Start tasks" at bounding box center [563, 166] width 35 height 11
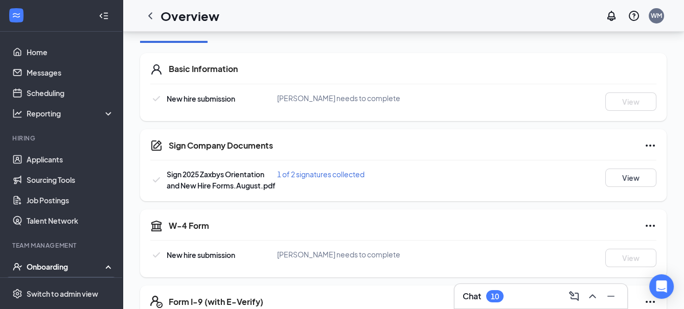
scroll to position [136, 0]
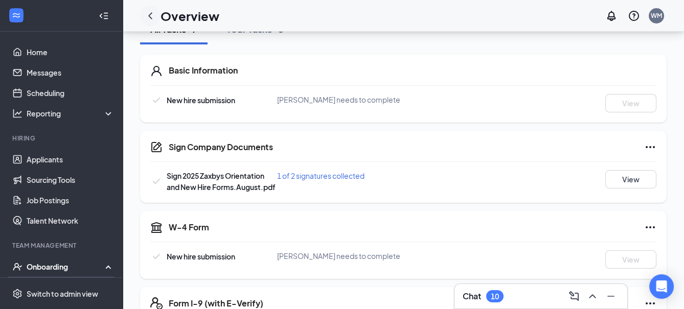
click at [152, 9] on div at bounding box center [150, 16] width 20 height 20
click at [157, 20] on div at bounding box center [150, 16] width 20 height 20
click at [149, 17] on icon "ChevronLeft" at bounding box center [150, 16] width 12 height 12
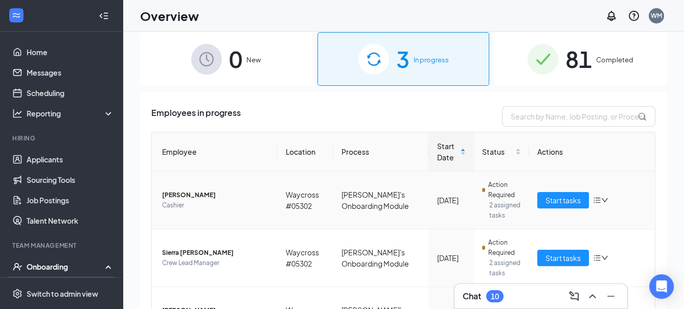
scroll to position [22, 0]
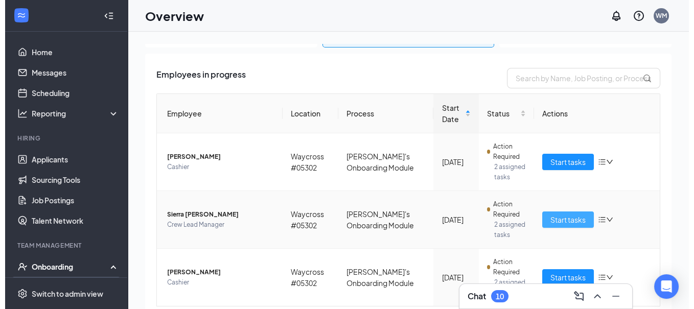
scroll to position [81, 0]
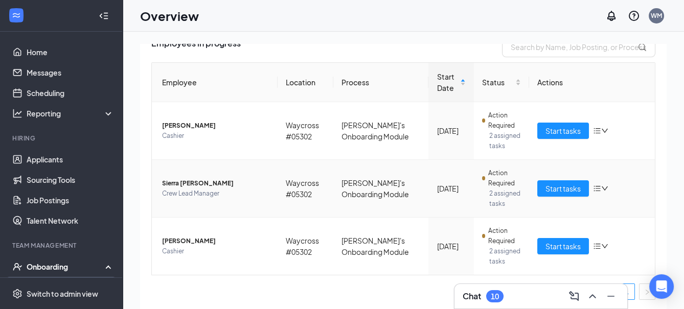
click at [601, 188] on icon "down" at bounding box center [604, 188] width 7 height 7
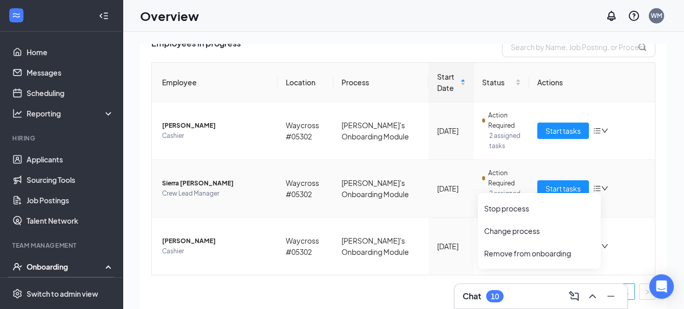
click at [375, 195] on td "[PERSON_NAME]'s Onboarding Module" at bounding box center [380, 189] width 95 height 58
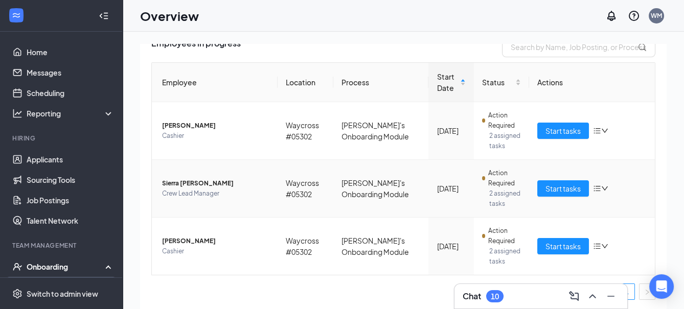
click at [200, 195] on span "Crew Lead Manager" at bounding box center [215, 194] width 107 height 10
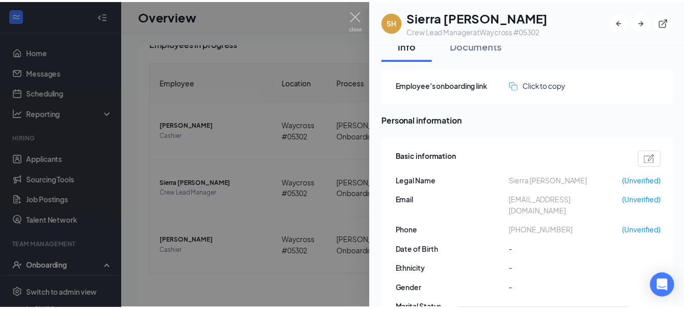
scroll to position [22, 0]
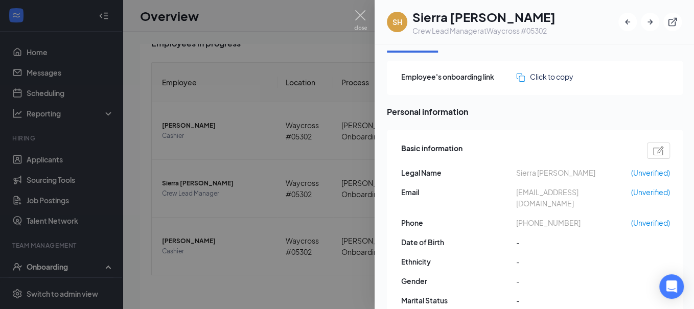
click at [300, 180] on div at bounding box center [347, 154] width 694 height 309
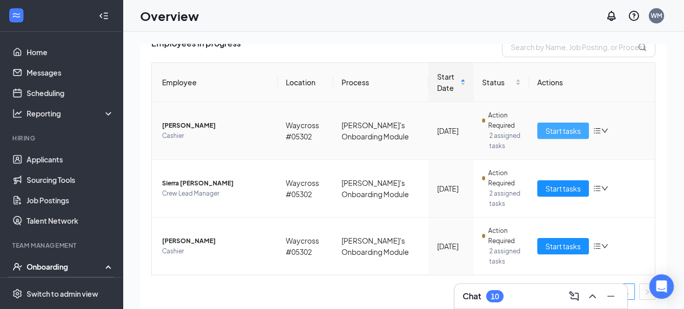
click at [537, 125] on button "Start tasks" at bounding box center [563, 131] width 52 height 16
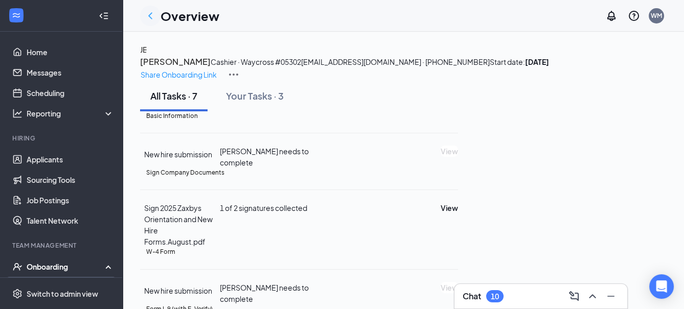
click at [154, 18] on icon "ChevronLeft" at bounding box center [150, 16] width 12 height 12
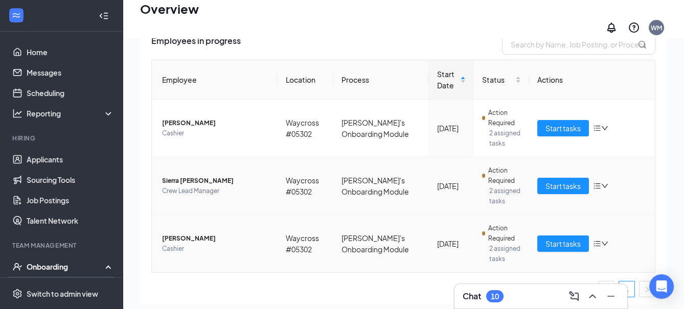
scroll to position [46, 0]
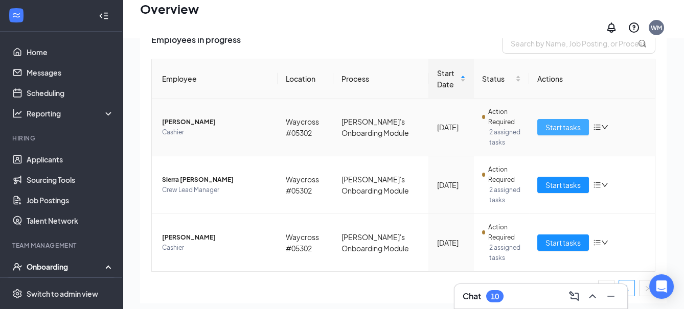
click at [537, 119] on button "Start tasks" at bounding box center [563, 127] width 52 height 16
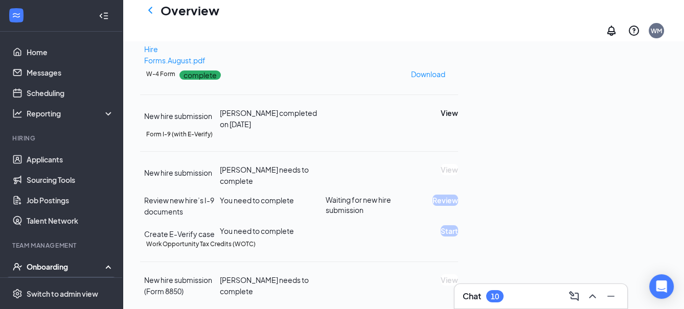
scroll to position [292, 0]
click at [163, 10] on h1 "Overview" at bounding box center [190, 10] width 59 height 17
click at [148, 14] on icon "ChevronLeft" at bounding box center [150, 10] width 12 height 12
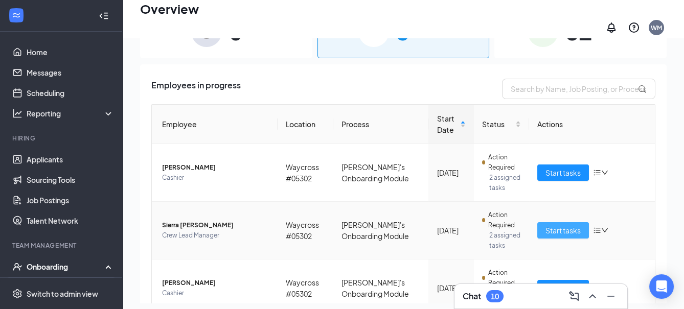
click at [546, 225] on span "Start tasks" at bounding box center [563, 230] width 35 height 11
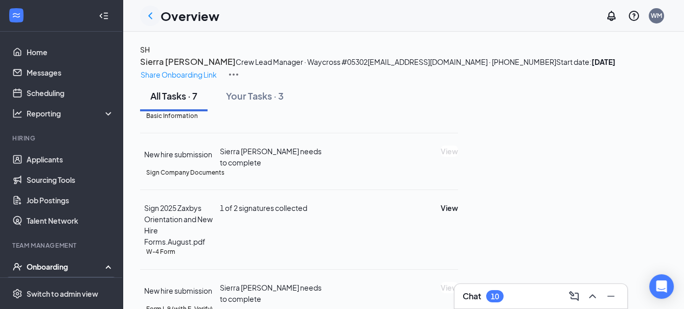
click at [157, 14] on div at bounding box center [150, 16] width 20 height 20
click at [149, 14] on icon "ChevronLeft" at bounding box center [150, 16] width 12 height 12
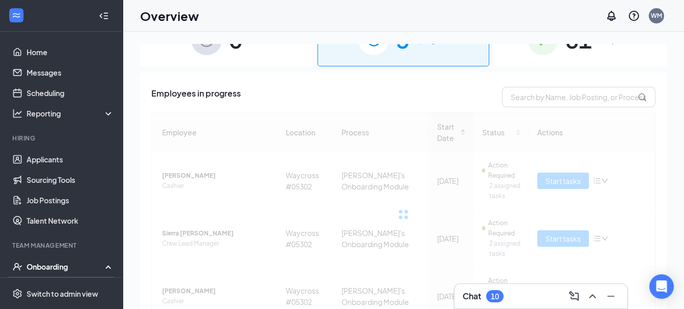
scroll to position [81, 0]
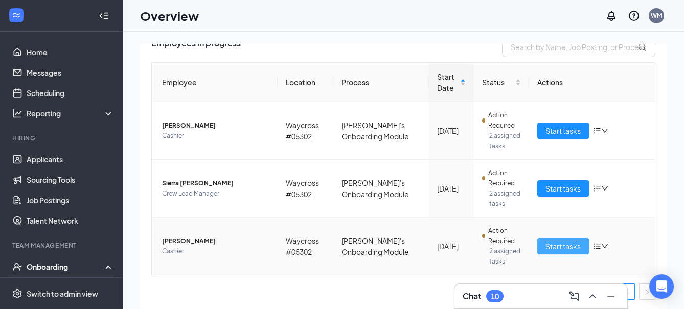
click at [567, 242] on span "Start tasks" at bounding box center [563, 246] width 35 height 11
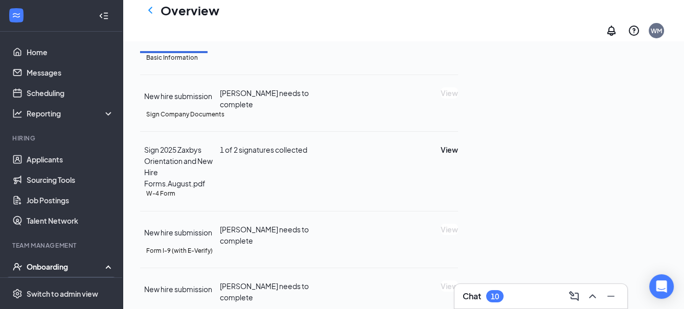
scroll to position [114, 0]
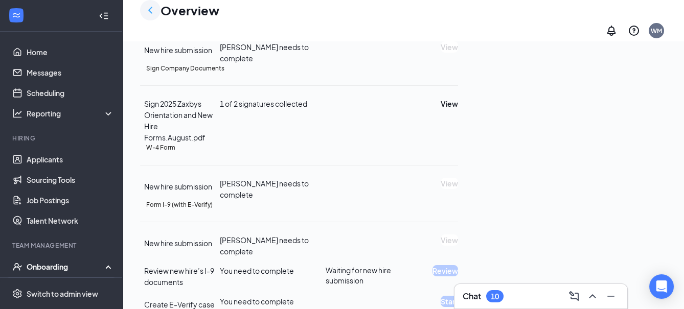
click at [152, 14] on icon "ChevronLeft" at bounding box center [150, 10] width 12 height 12
